Goal: Task Accomplishment & Management: Complete application form

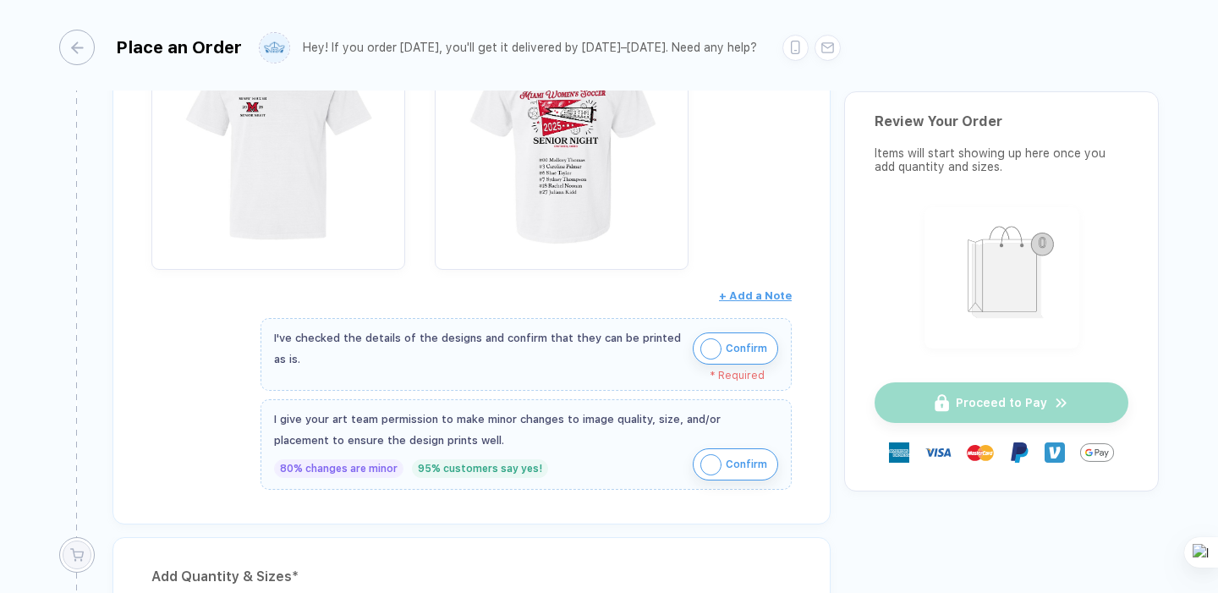
scroll to position [462, 0]
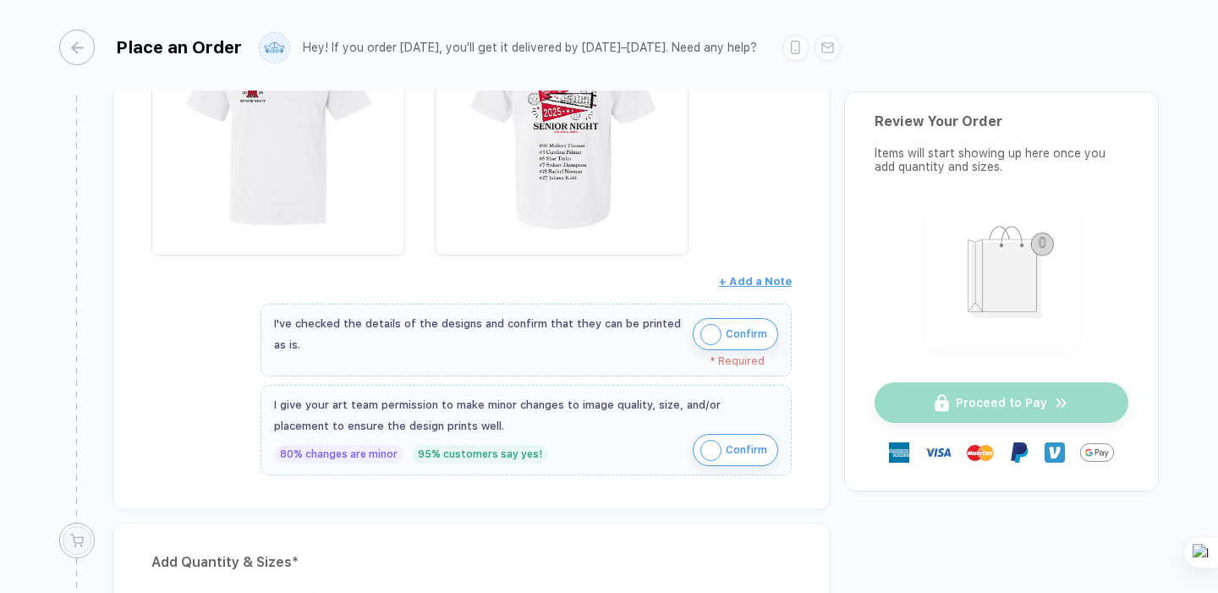
click at [709, 333] on img "button" at bounding box center [710, 334] width 21 height 21
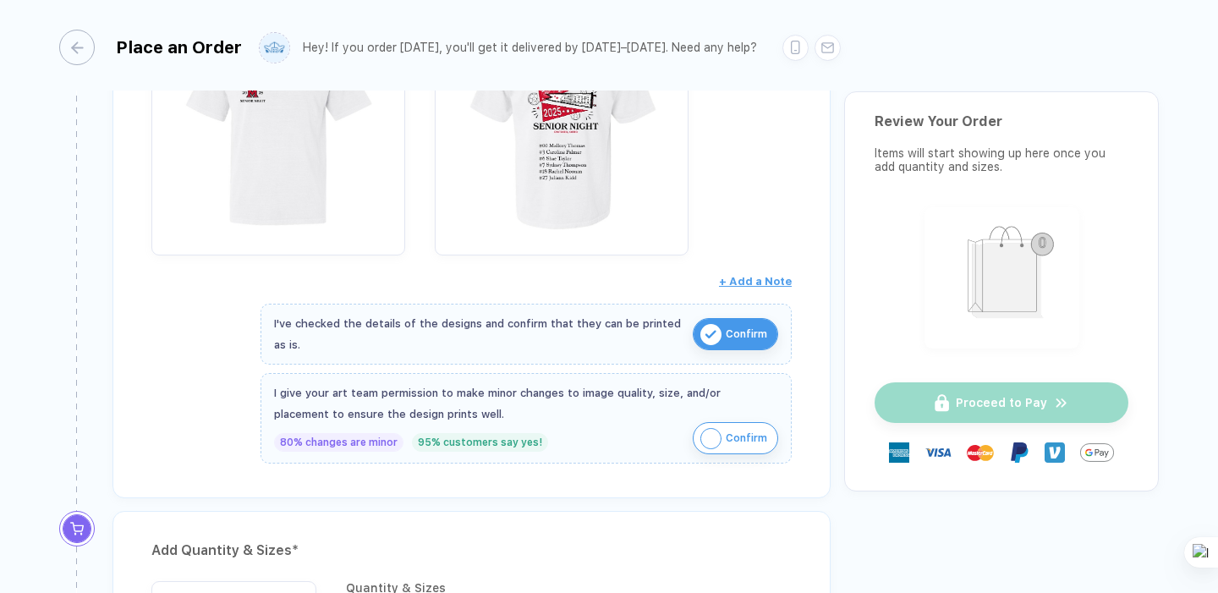
click at [707, 444] on img "button" at bounding box center [710, 438] width 21 height 21
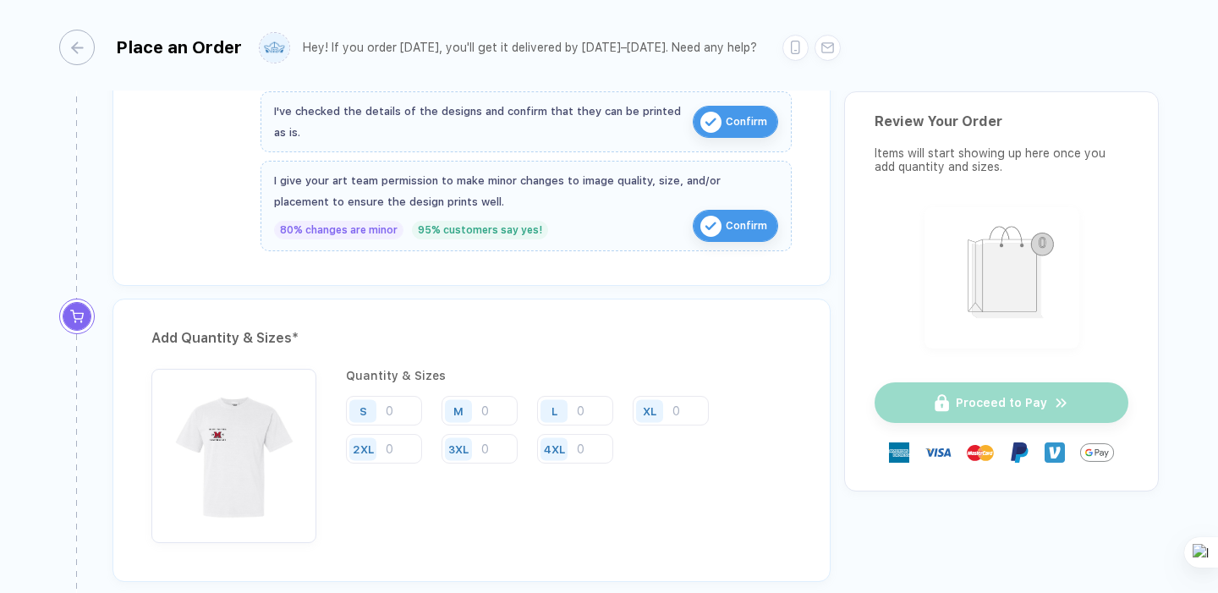
scroll to position [673, 0]
click at [578, 410] on input "number" at bounding box center [575, 412] width 76 height 30
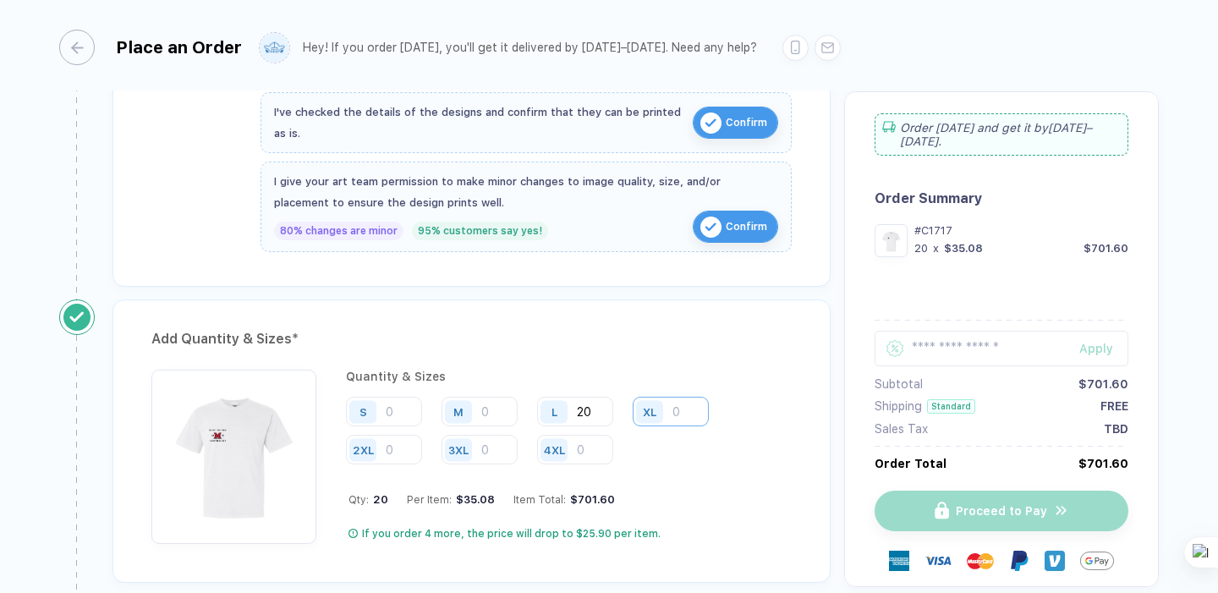
type input "20"
click at [671, 416] on input "number" at bounding box center [670, 412] width 76 height 30
type input "1"
click at [497, 414] on input "number" at bounding box center [479, 412] width 76 height 30
type input "8"
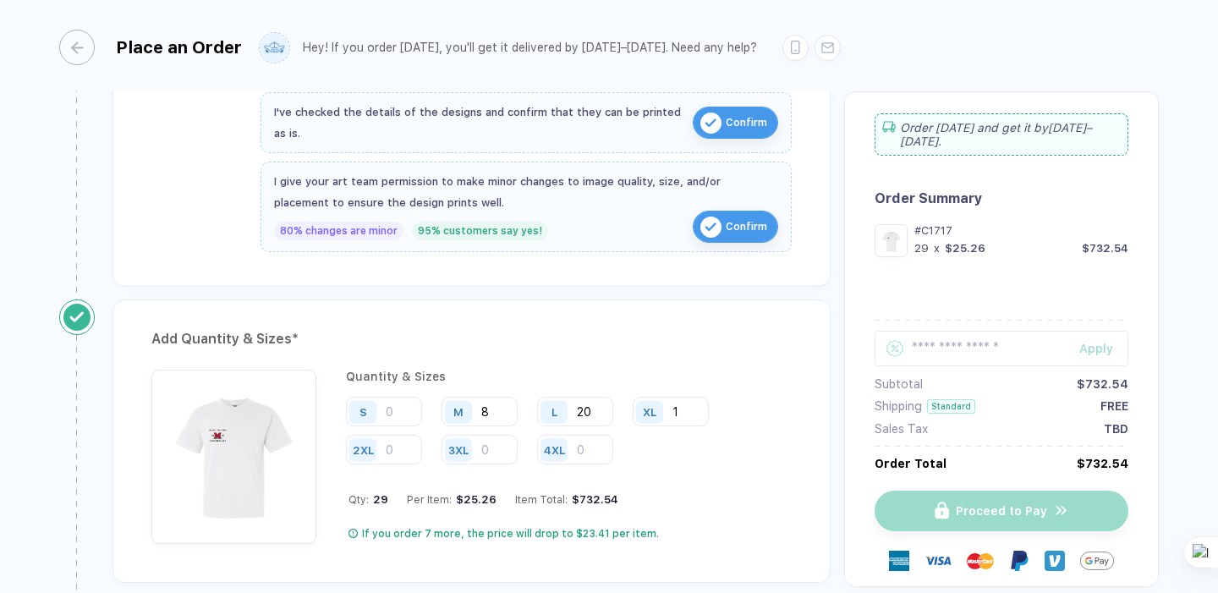
click at [681, 451] on div "S M 8 L 20 XL 1 2XL 3XL 4XL" at bounding box center [569, 431] width 446 height 69
click at [596, 408] on input "20" at bounding box center [575, 412] width 76 height 30
type input "2"
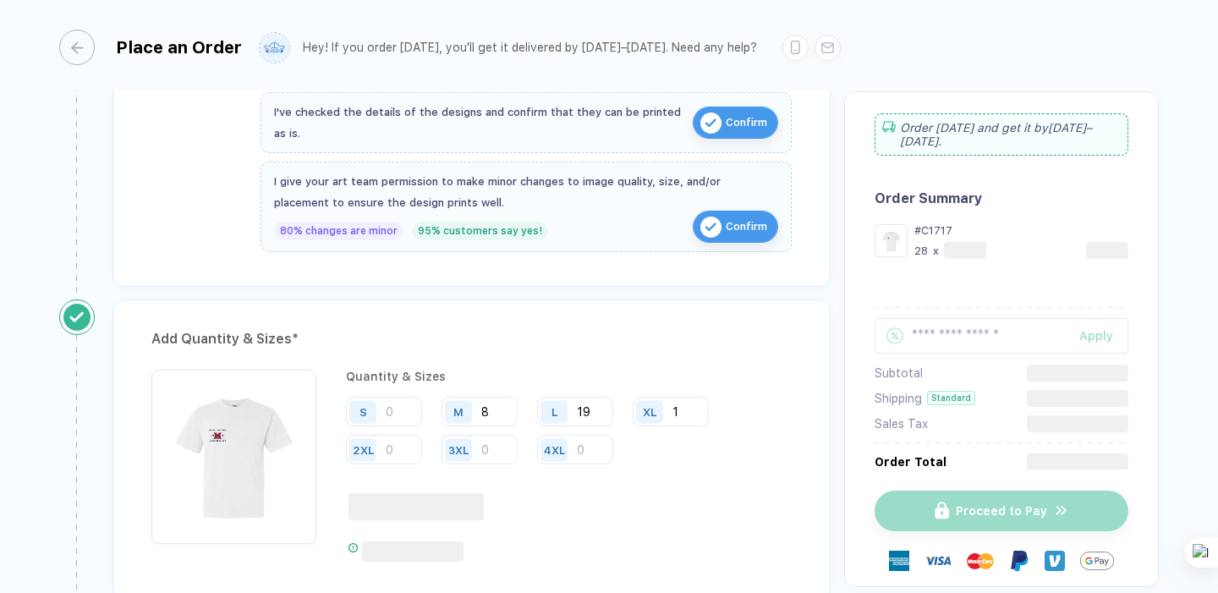
type input "19"
click at [681, 472] on div "Quantity & Sizes S M 8 L 19 XL 1 2XL 3XL 4XL" at bounding box center [569, 465] width 446 height 192
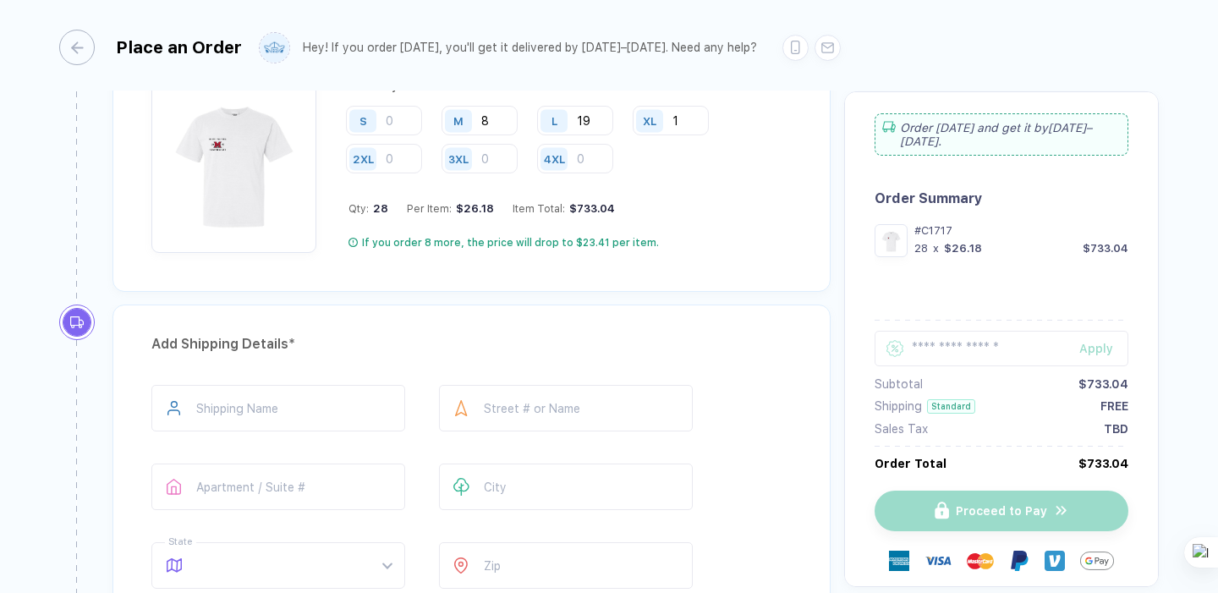
scroll to position [965, 0]
click at [245, 403] on input "text" at bounding box center [278, 407] width 254 height 47
type input "**********"
click at [484, 416] on input "text" at bounding box center [566, 407] width 254 height 47
type input "**********"
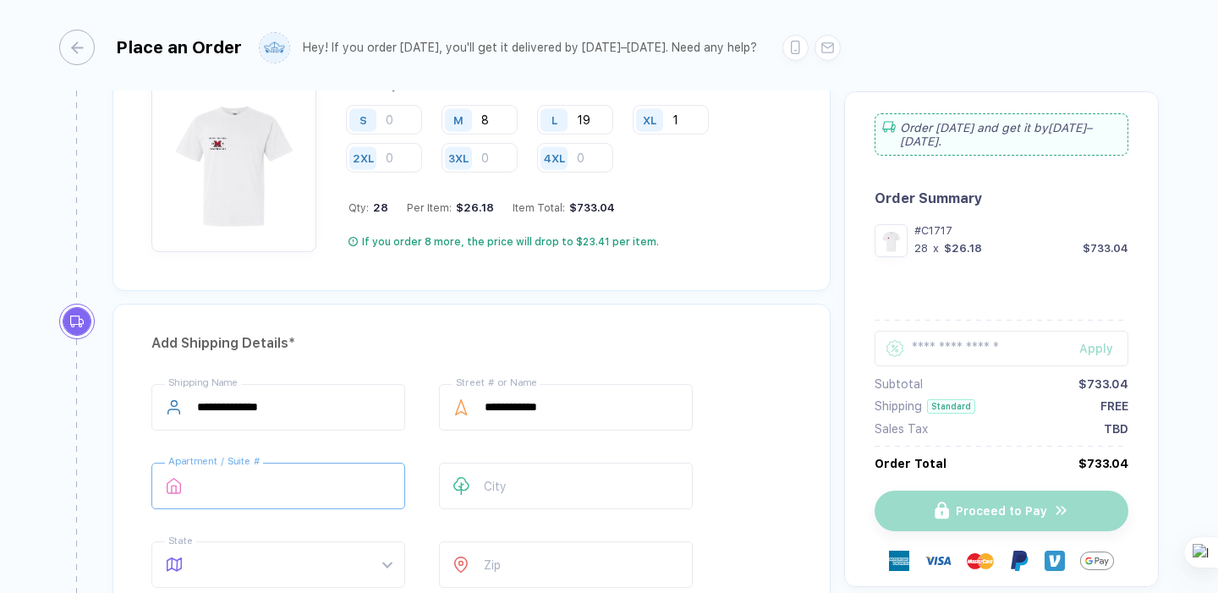
click at [317, 486] on input "text" at bounding box center [278, 485] width 254 height 47
click at [493, 486] on input "text" at bounding box center [566, 485] width 254 height 47
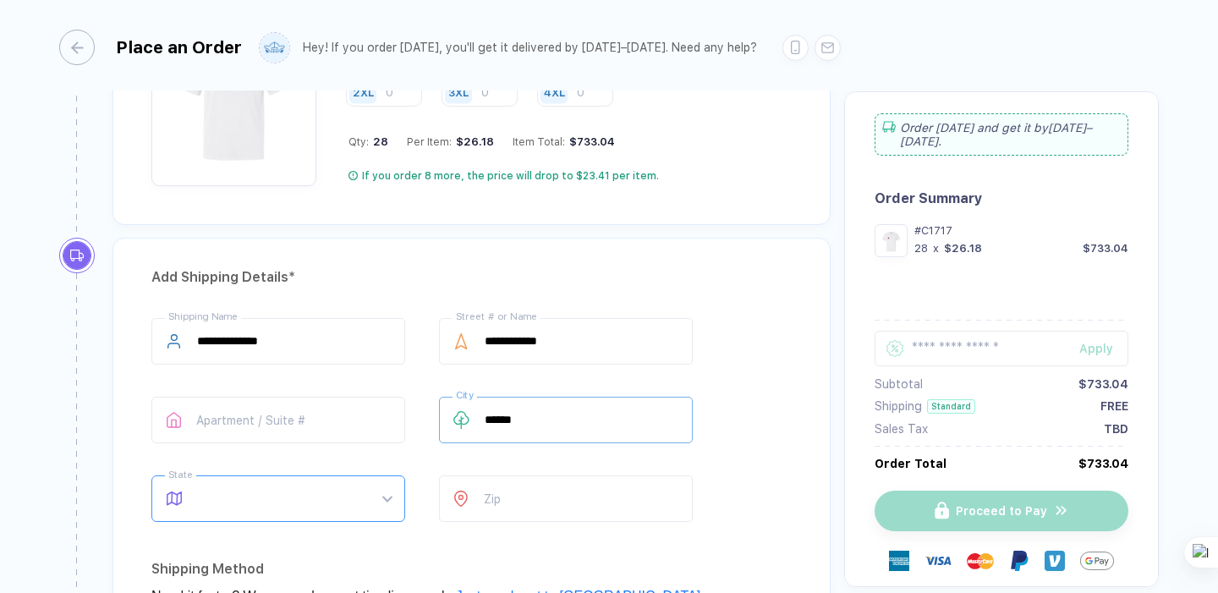
click at [293, 490] on span at bounding box center [294, 498] width 194 height 45
type input "******"
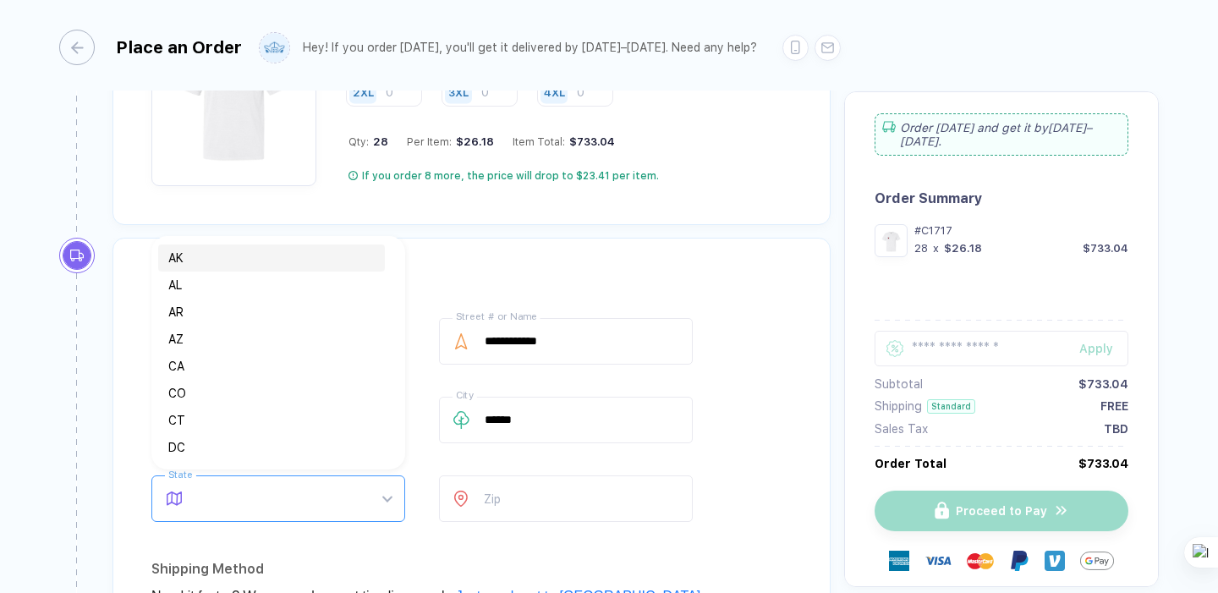
type input "*"
click at [202, 390] on div "OH" at bounding box center [271, 393] width 206 height 19
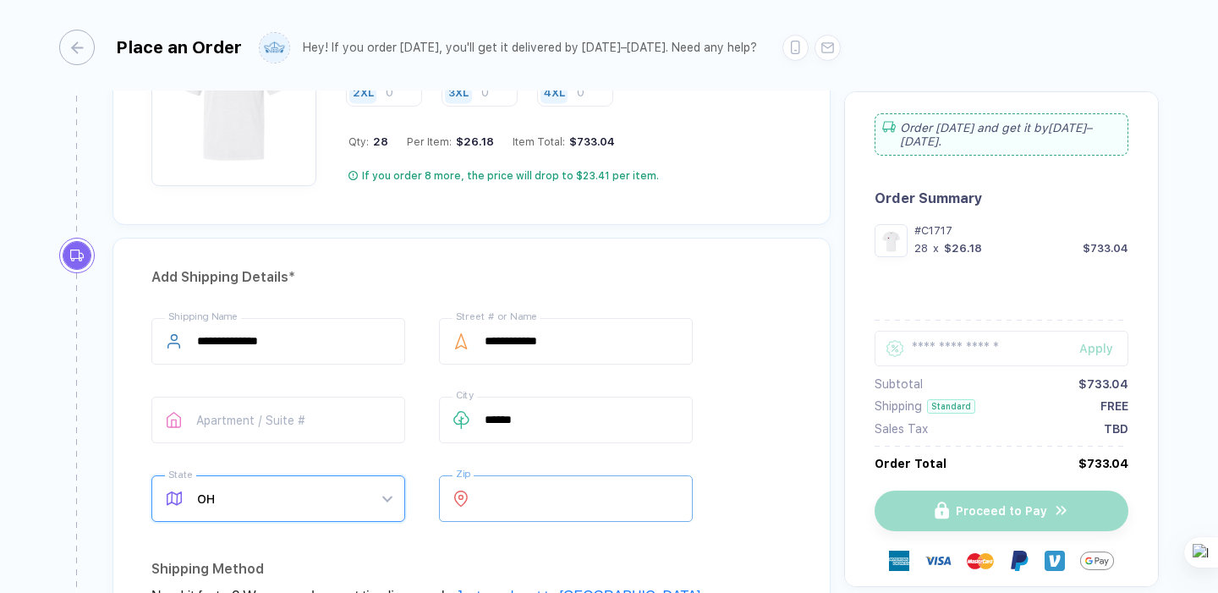
click at [543, 517] on input "number" at bounding box center [566, 498] width 254 height 47
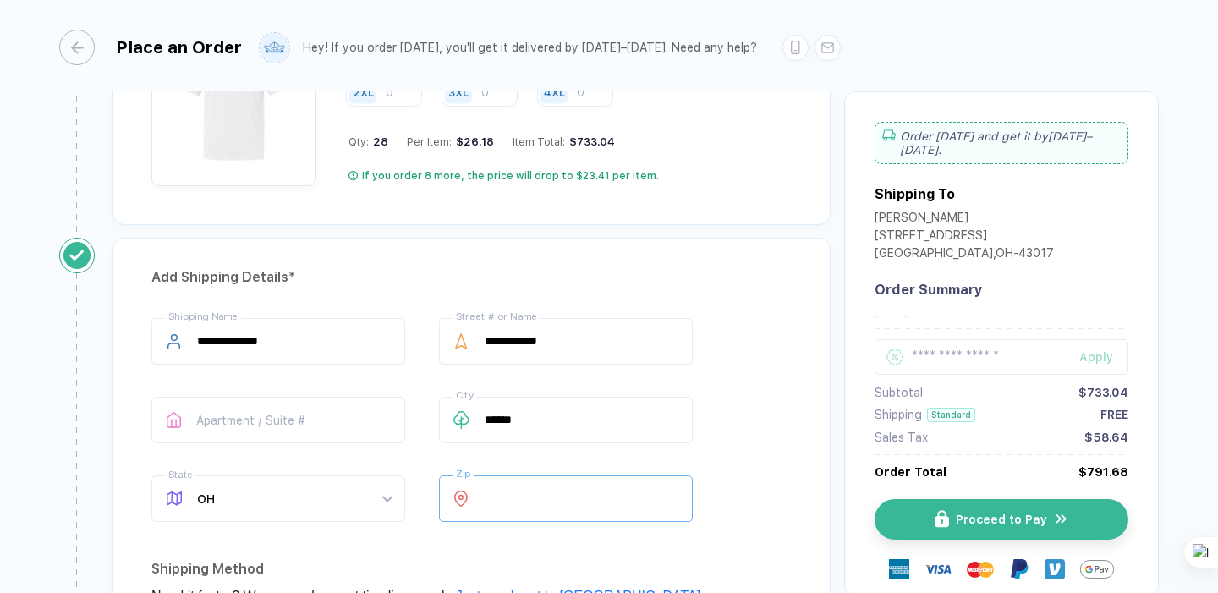
type input "*****"
click at [762, 518] on div "**********" at bounding box center [471, 423] width 640 height 211
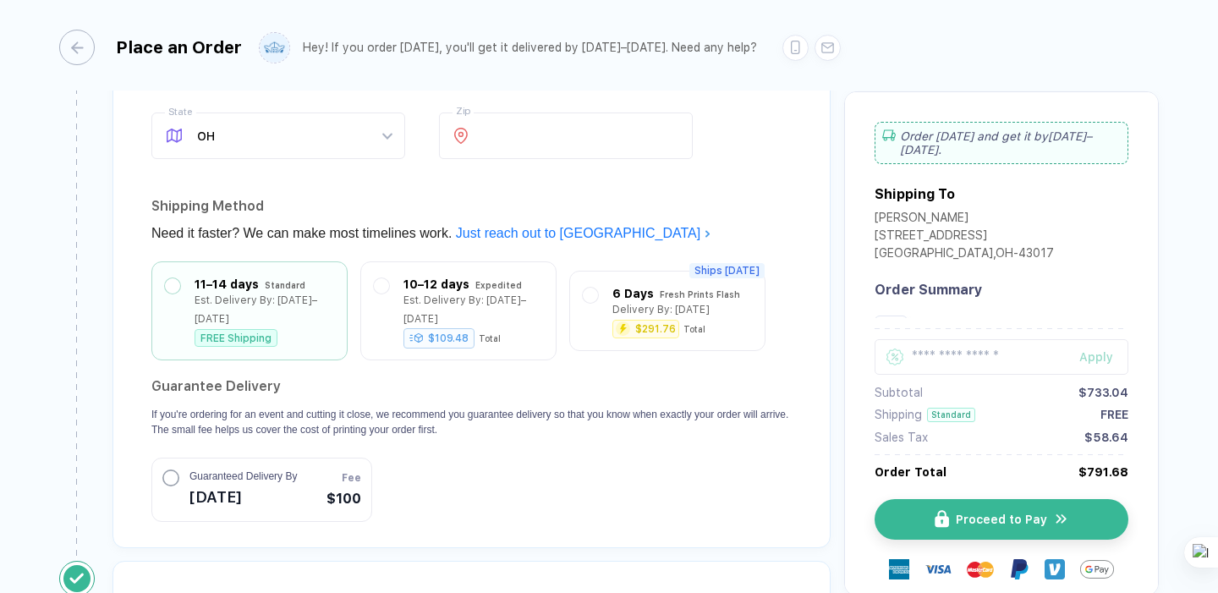
scroll to position [1184, 0]
